Goal: Information Seeking & Learning: Compare options

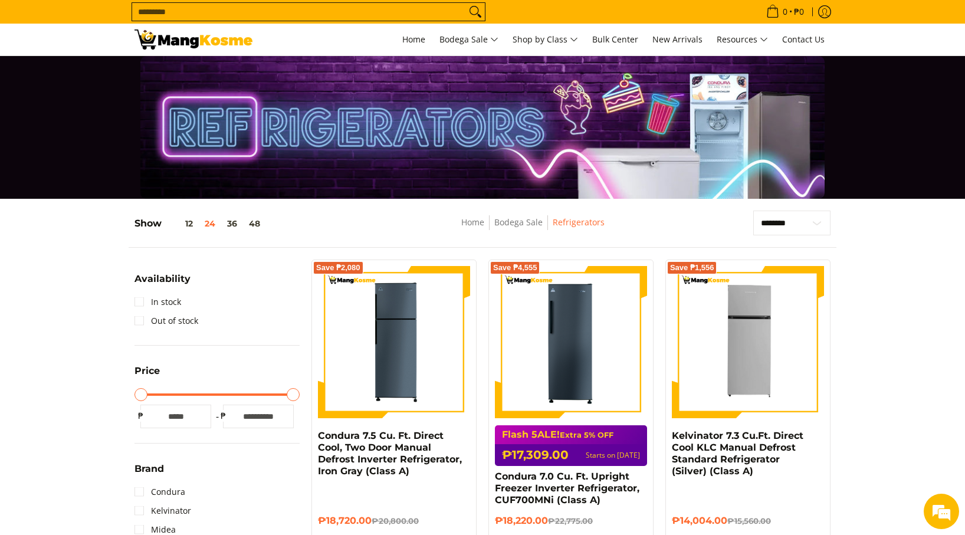
click at [287, 14] on input "Search..." at bounding box center [299, 12] width 334 height 18
paste input "********"
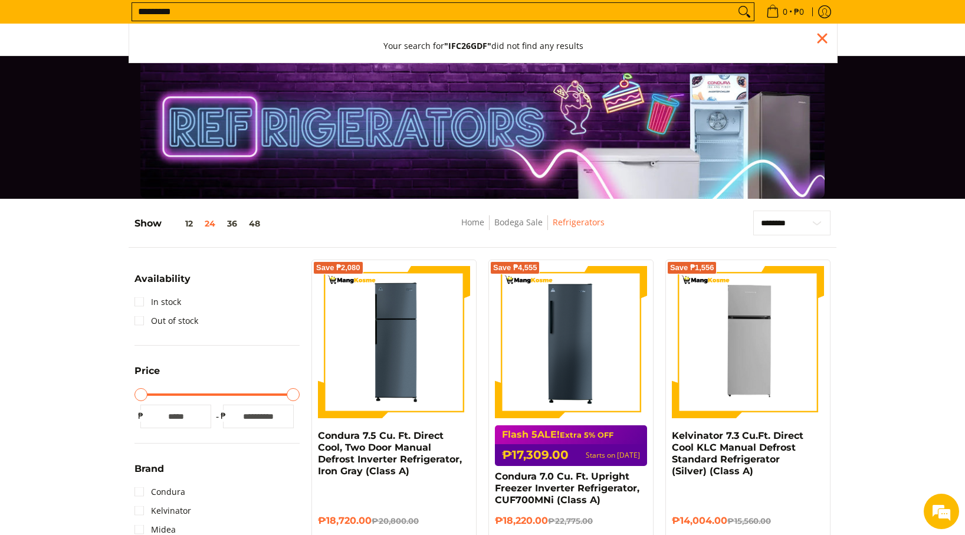
type input "********"
click at [735, 3] on button "Search" at bounding box center [744, 12] width 19 height 18
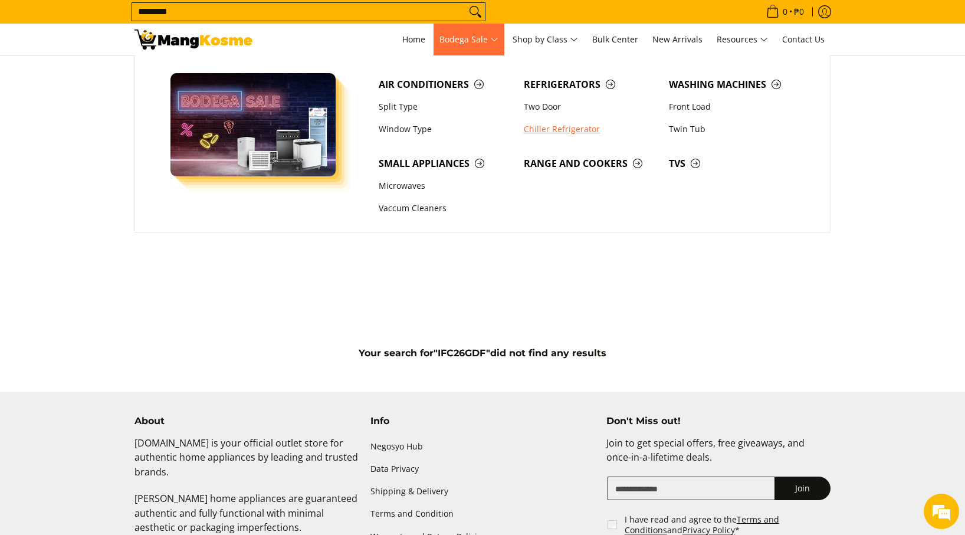
click at [537, 128] on link "Chiller Refrigerator" at bounding box center [590, 129] width 145 height 22
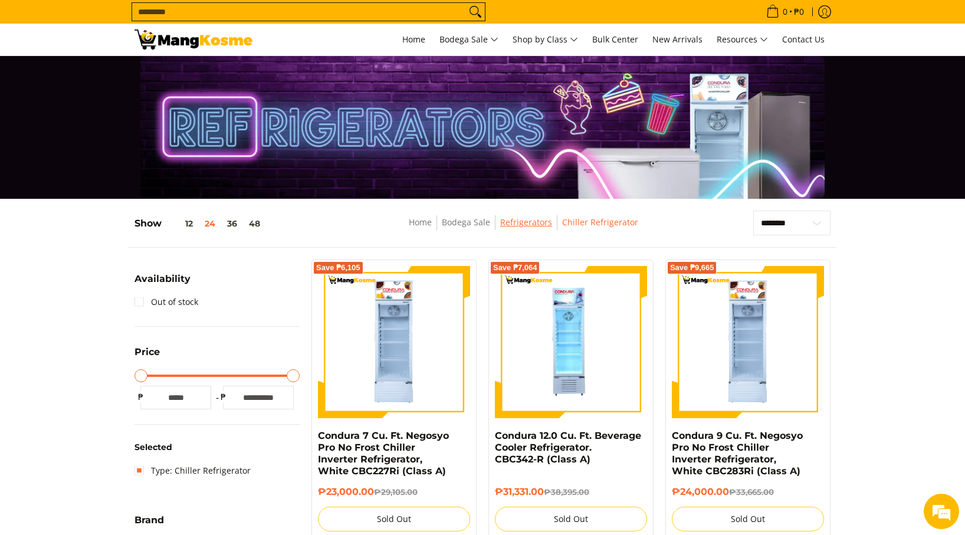
click at [524, 228] on link "Refrigerators" at bounding box center [526, 221] width 52 height 11
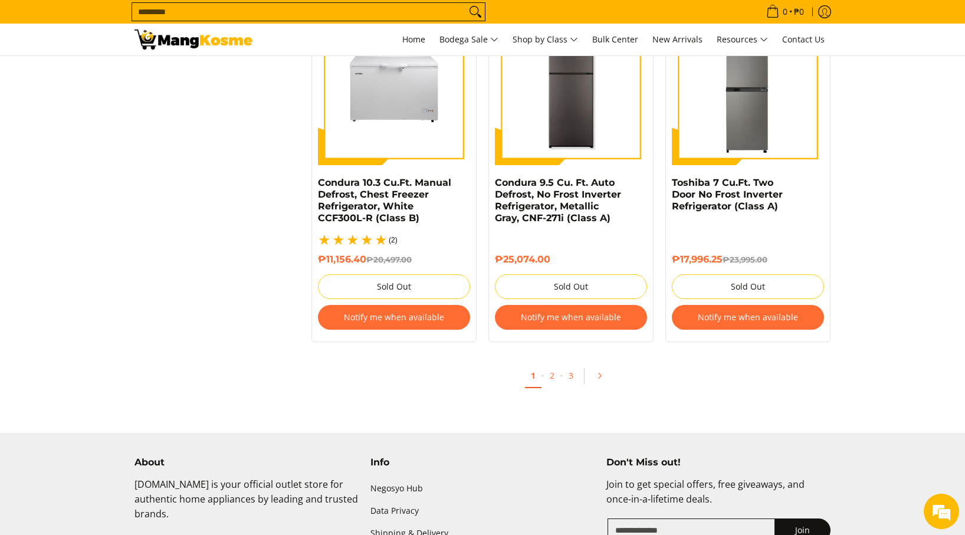
scroll to position [2546, 0]
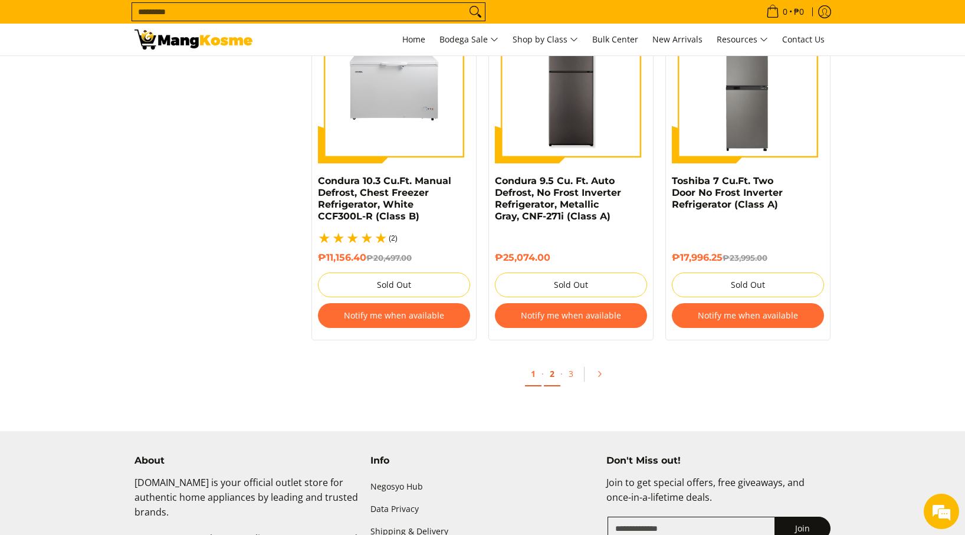
click at [549, 368] on link "2" at bounding box center [552, 374] width 17 height 24
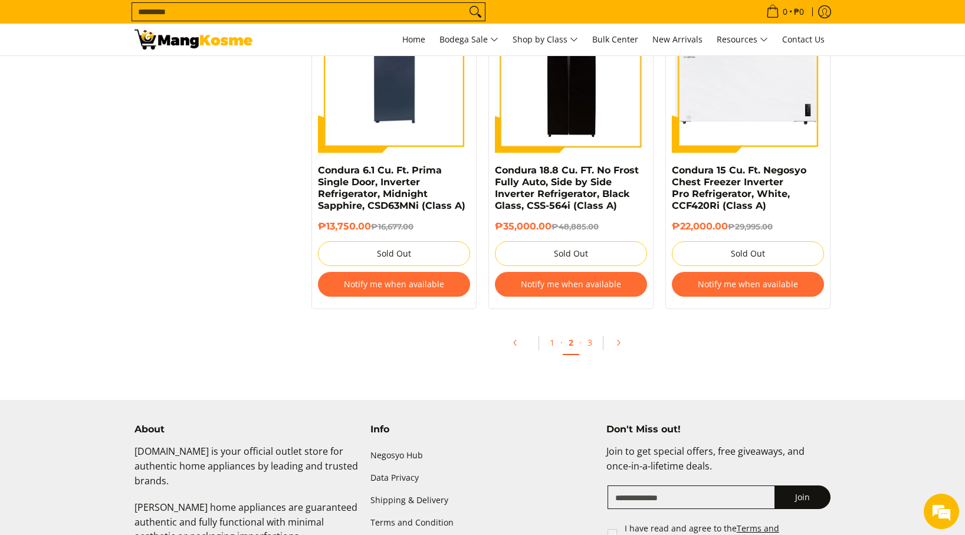
scroll to position [2543, 0]
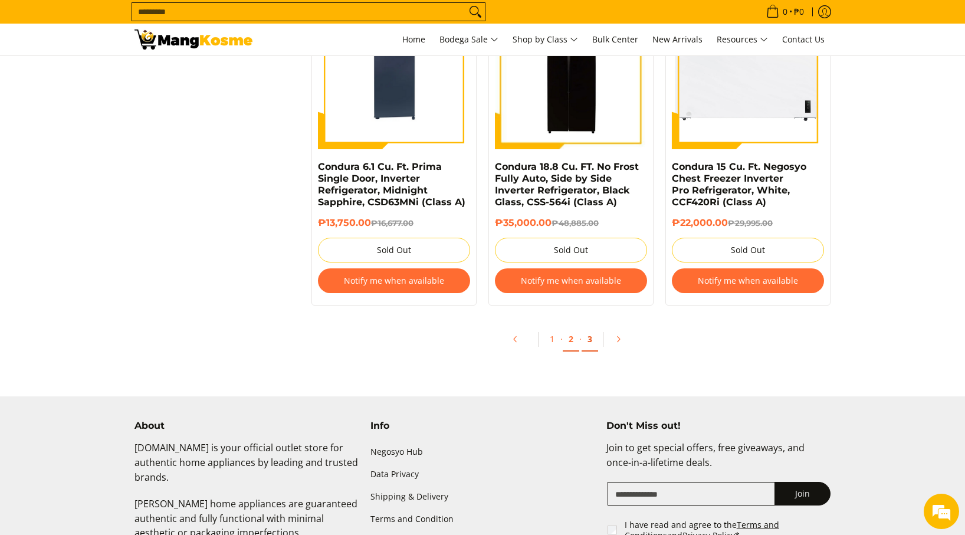
click at [590, 346] on link "3" at bounding box center [589, 339] width 17 height 24
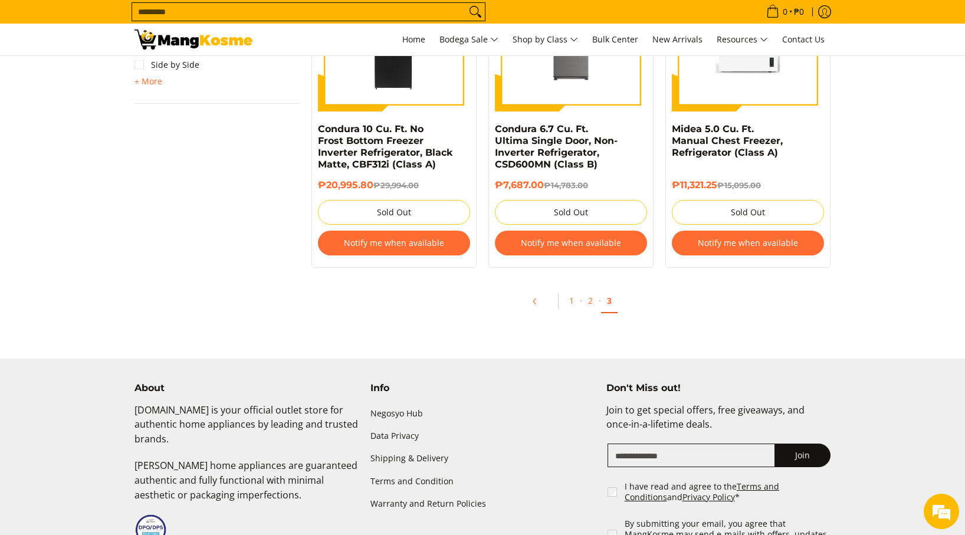
scroll to position [957, 0]
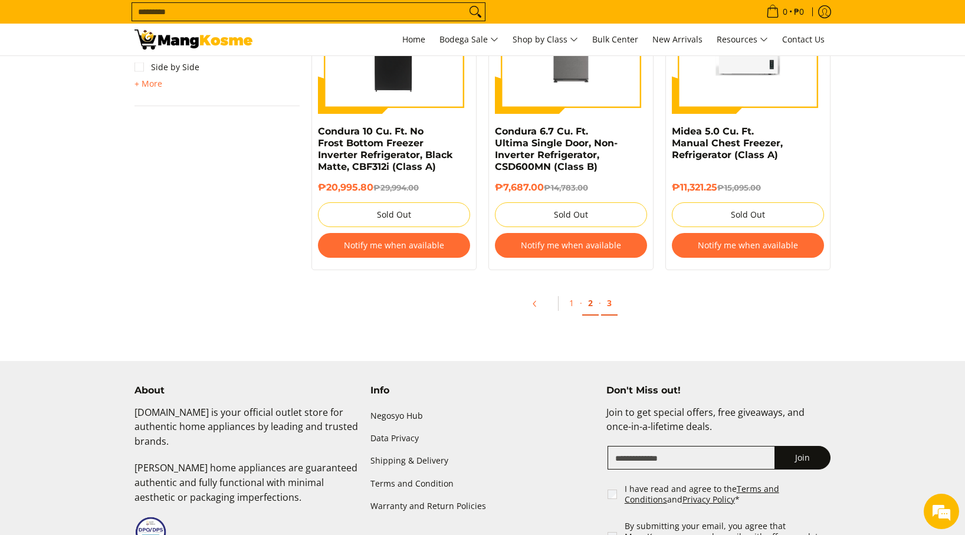
click at [591, 308] on link "2" at bounding box center [590, 303] width 17 height 24
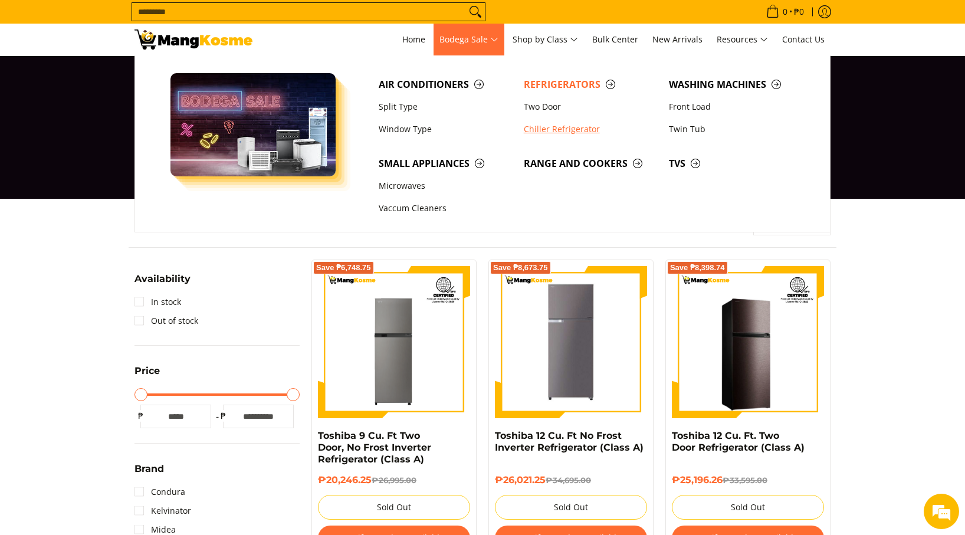
click at [558, 130] on link "Chiller Refrigerator" at bounding box center [590, 129] width 145 height 22
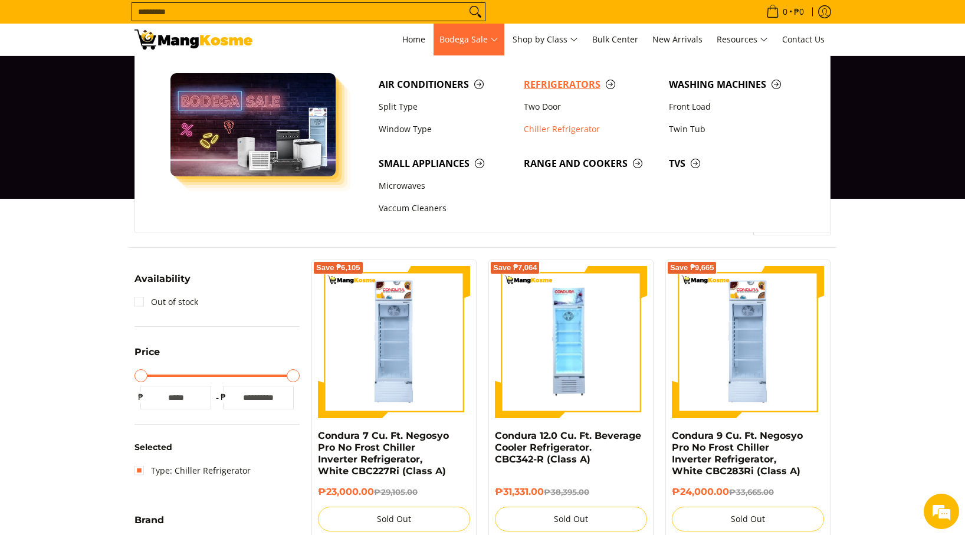
click at [554, 82] on span "Refrigerators" at bounding box center [590, 84] width 133 height 15
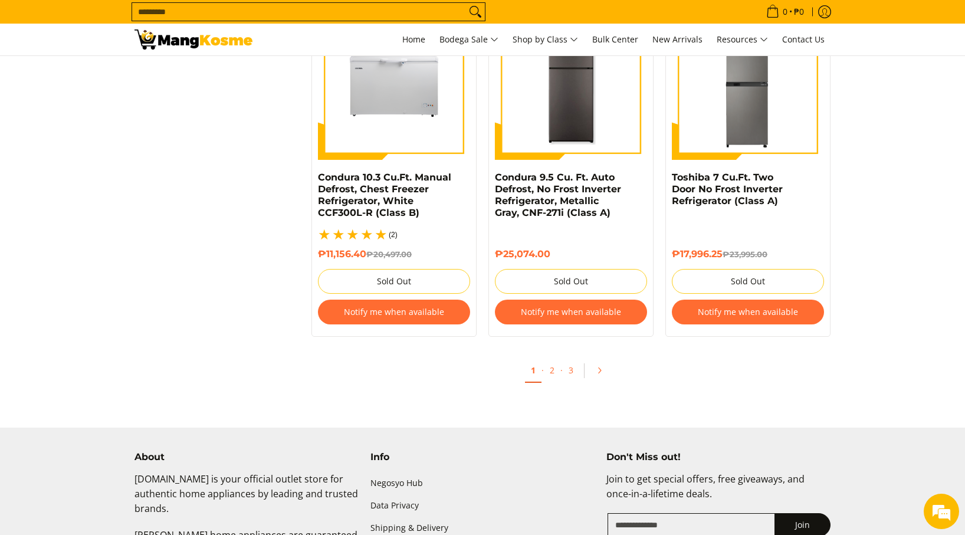
scroll to position [2550, 0]
click at [547, 364] on link "2" at bounding box center [552, 370] width 17 height 24
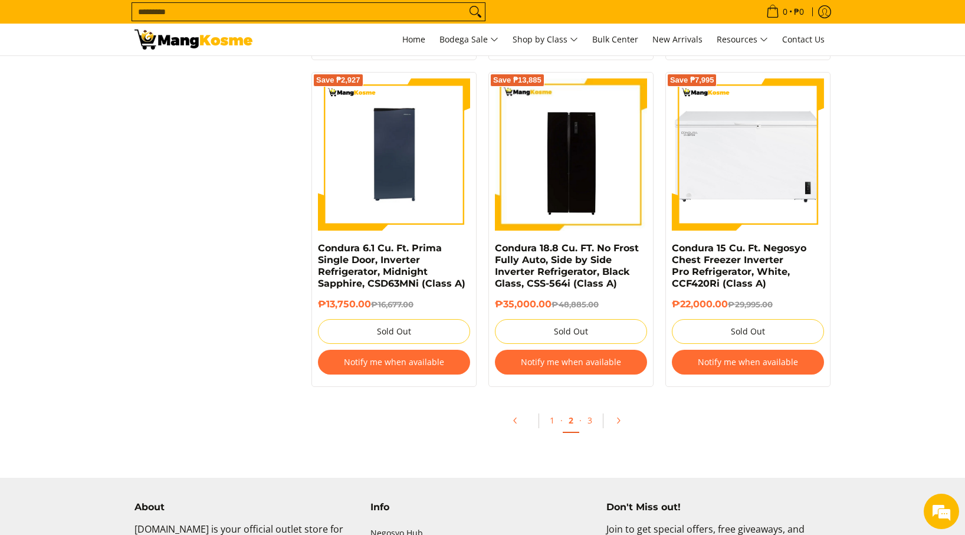
scroll to position [2472, 0]
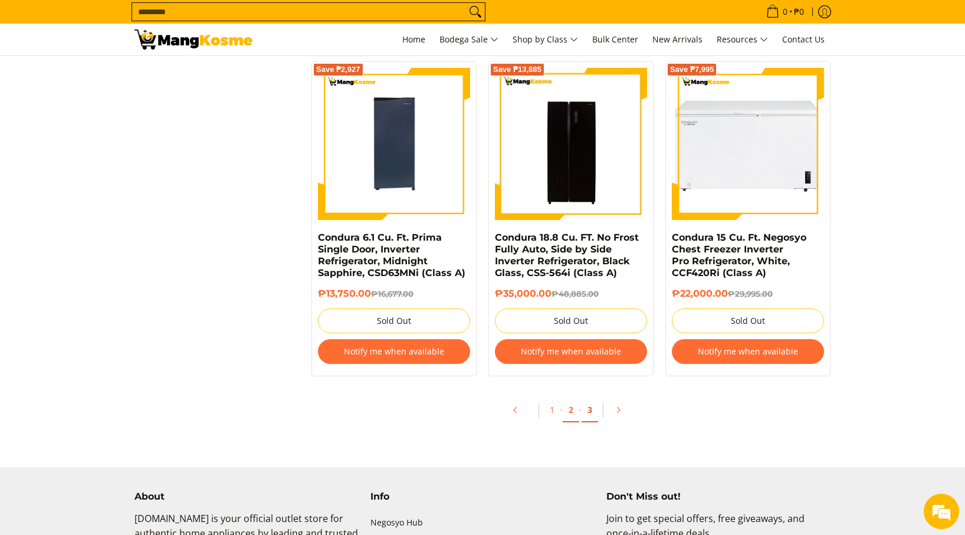
click at [587, 416] on link "3" at bounding box center [589, 410] width 17 height 24
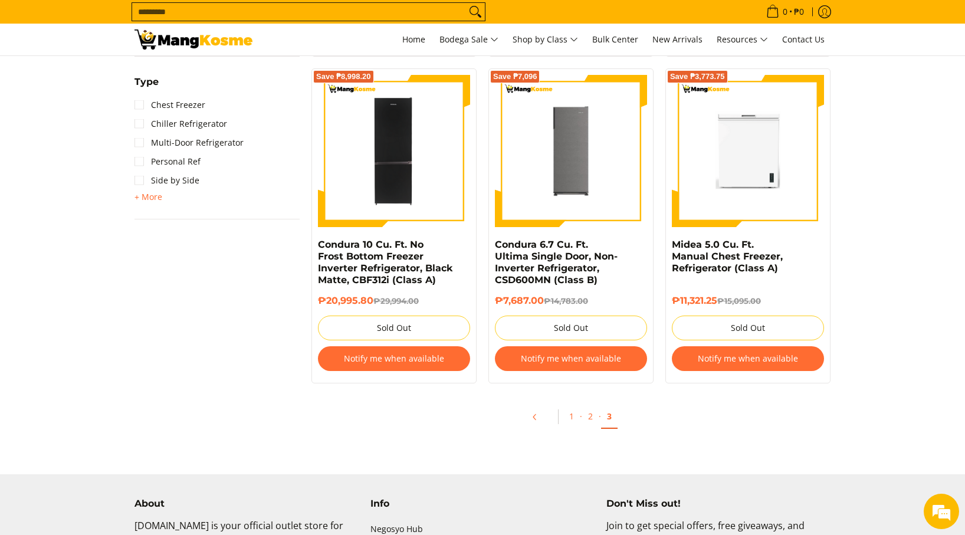
scroll to position [847, 0]
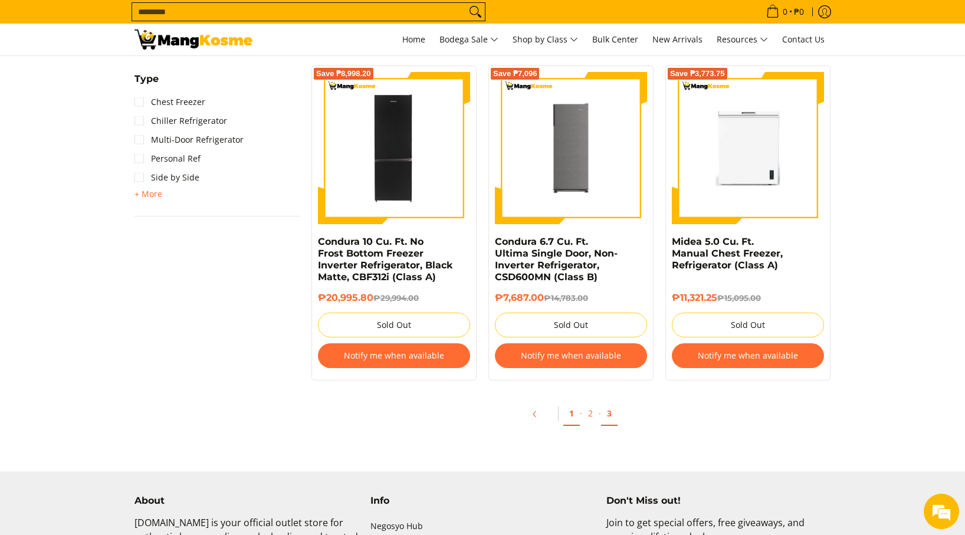
click at [573, 419] on link "1" at bounding box center [571, 414] width 17 height 24
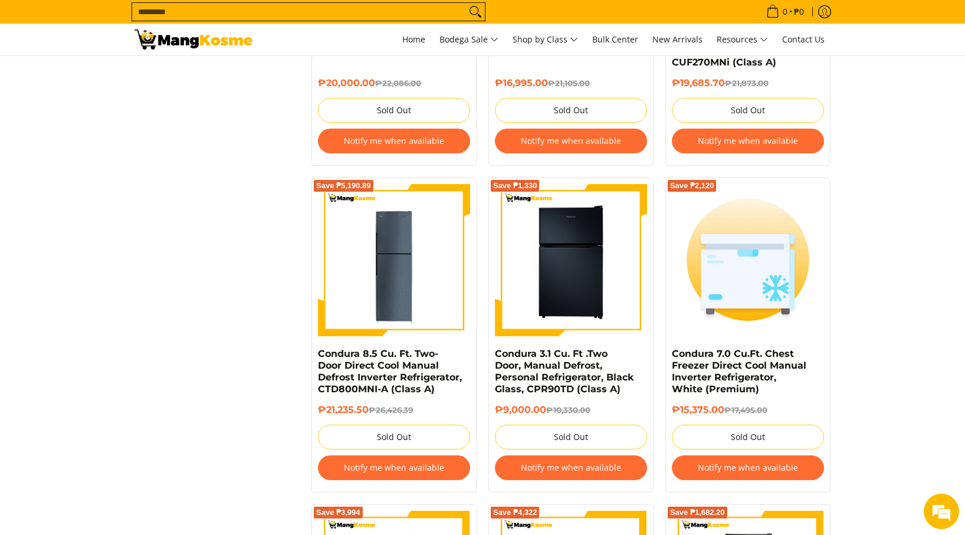
scroll to position [1401, 0]
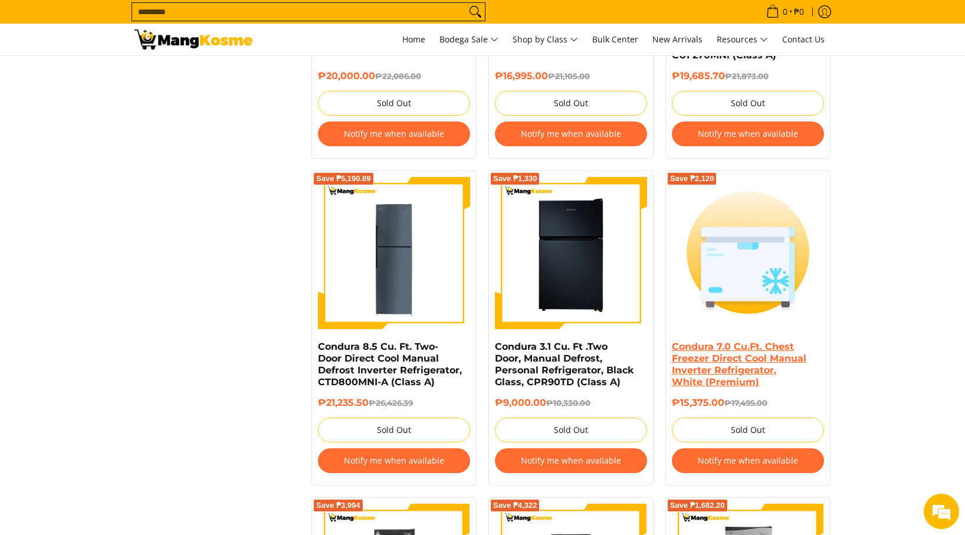
click at [712, 360] on link "Condura 7.0 Cu.Ft. Chest Freezer Direct Cool Manual Inverter Refrigerator, Whit…" at bounding box center [739, 364] width 134 height 47
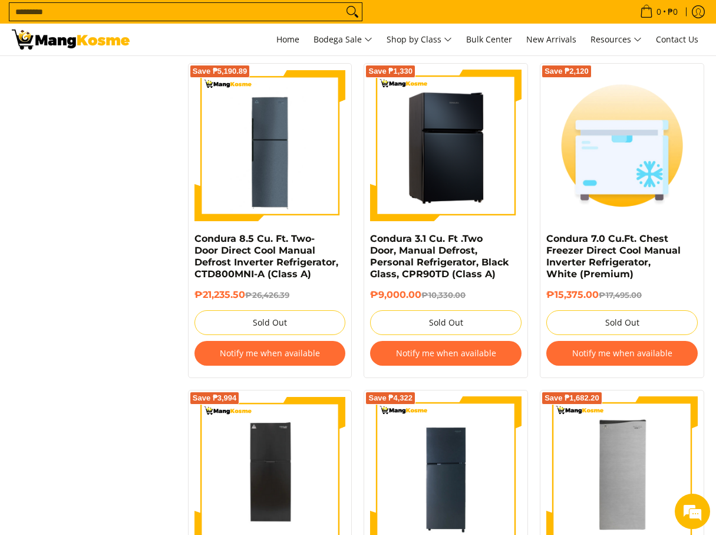
scroll to position [1509, 0]
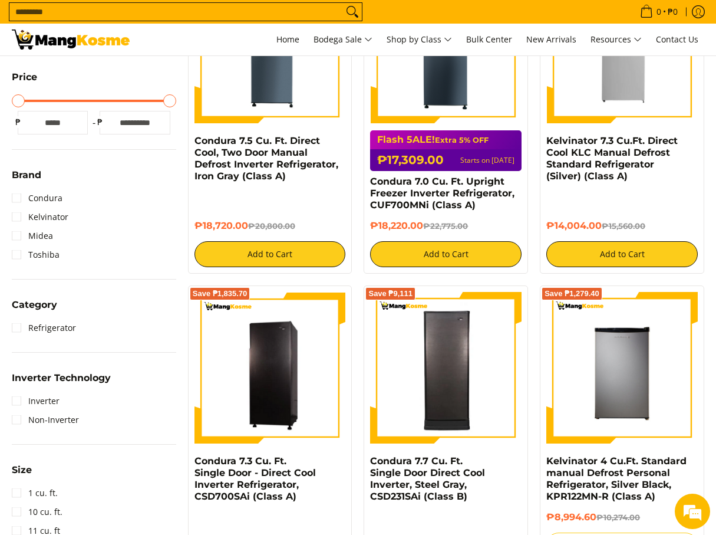
scroll to position [301, 0]
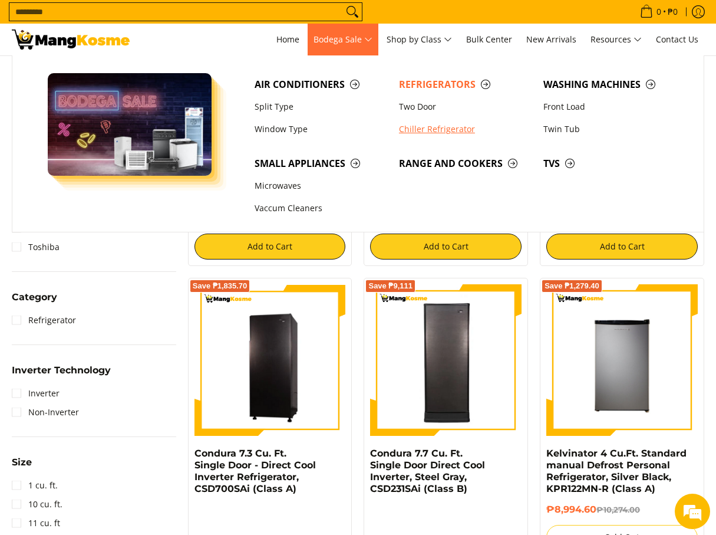
click at [442, 119] on link "Chiller Refrigerator" at bounding box center [465, 129] width 144 height 22
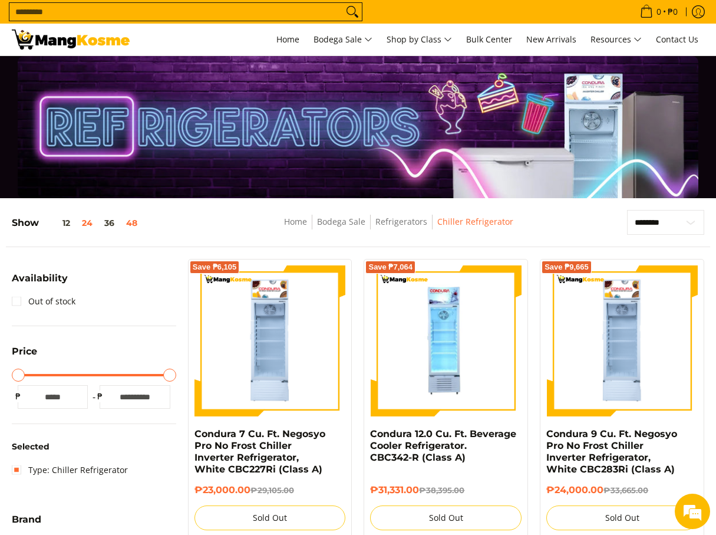
click at [130, 223] on button "48" at bounding box center [131, 222] width 23 height 9
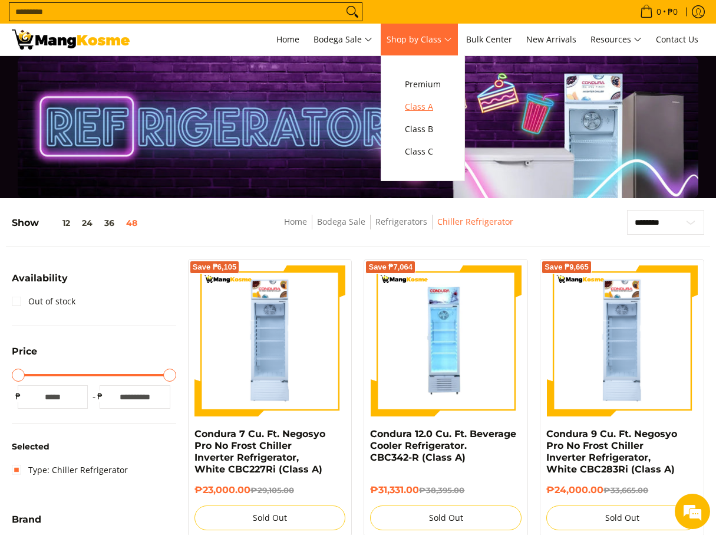
click at [423, 111] on span "Class A" at bounding box center [423, 107] width 36 height 15
